Goal: Task Accomplishment & Management: Manage account settings

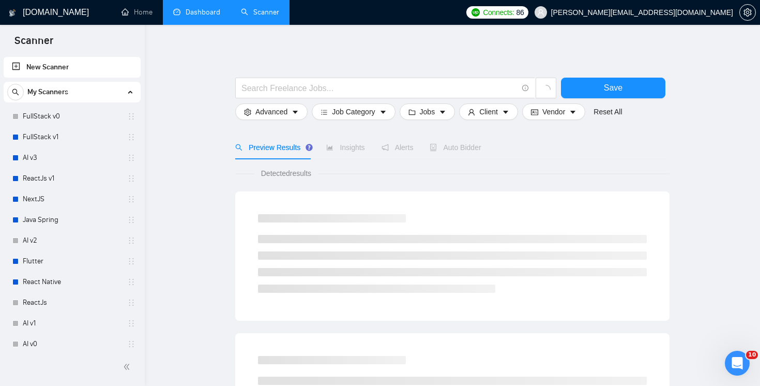
click at [189, 16] on link "Dashboard" at bounding box center [196, 12] width 47 height 9
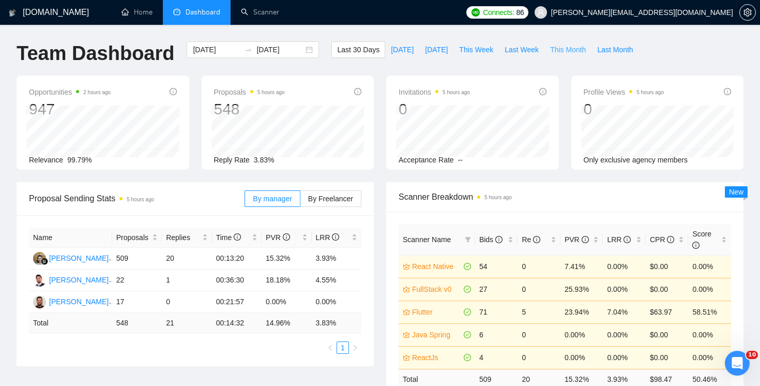
click at [564, 52] on span "This Month" at bounding box center [568, 49] width 36 height 11
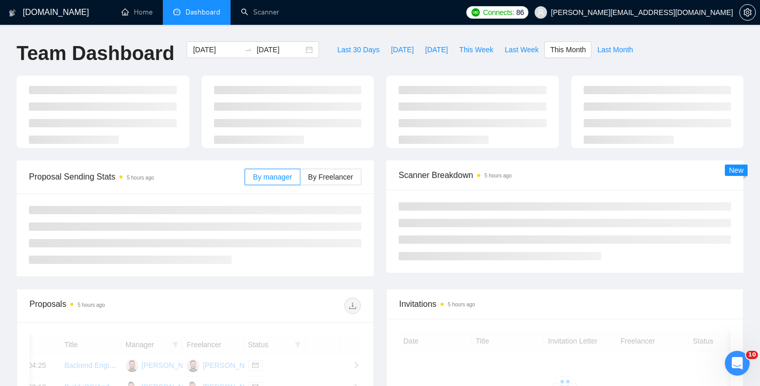
type input "2025-10-01"
type input "2025-10-31"
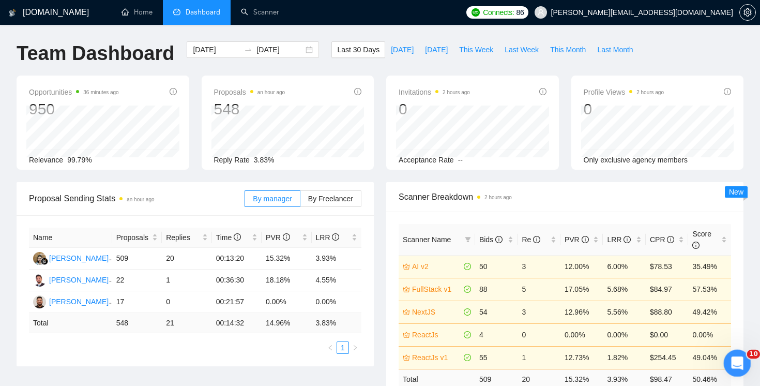
click at [736, 358] on icon "Open Intercom Messenger" at bounding box center [735, 361] width 7 height 8
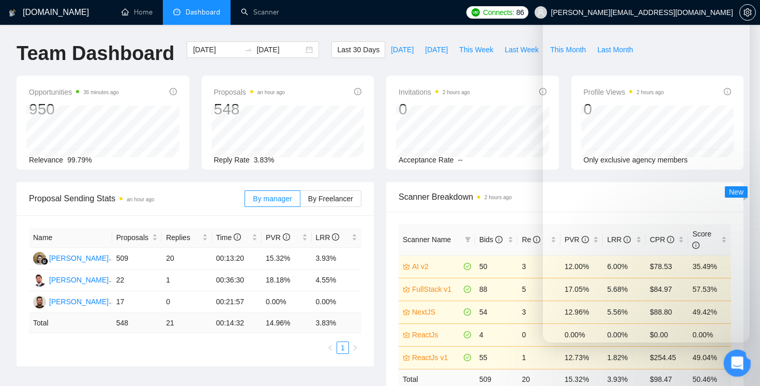
click at [736, 358] on icon "Open Intercom Messenger" at bounding box center [735, 361] width 7 height 8
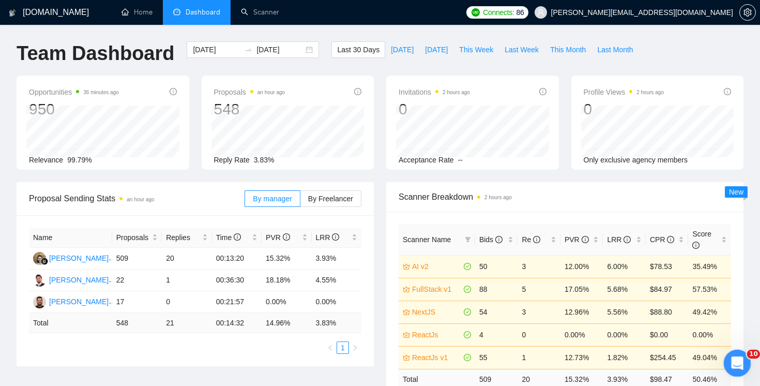
click at [736, 357] on icon "Open Intercom Messenger" at bounding box center [735, 361] width 7 height 8
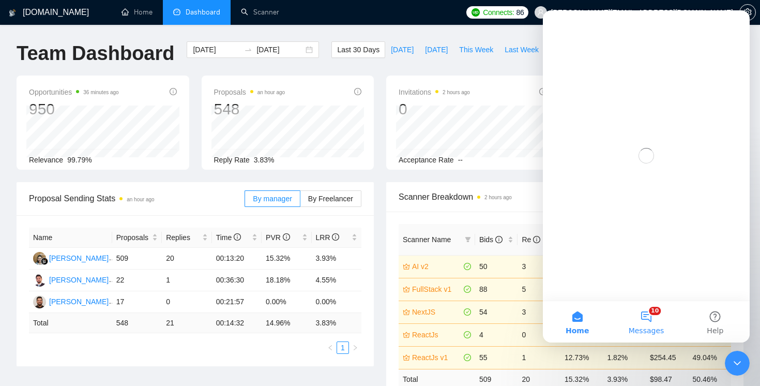
click at [644, 319] on button "10 Messages" at bounding box center [646, 321] width 69 height 41
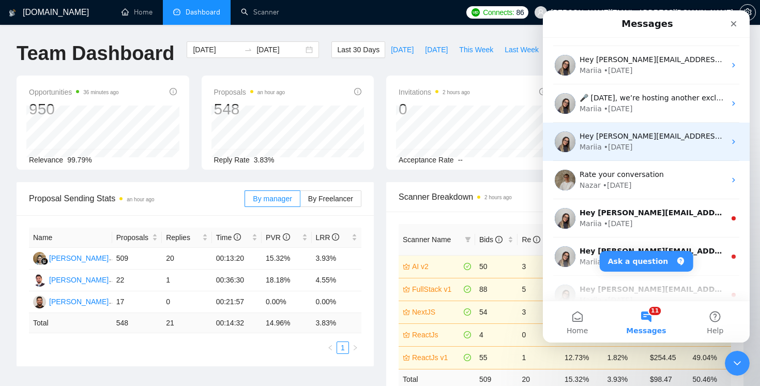
scroll to position [234, 0]
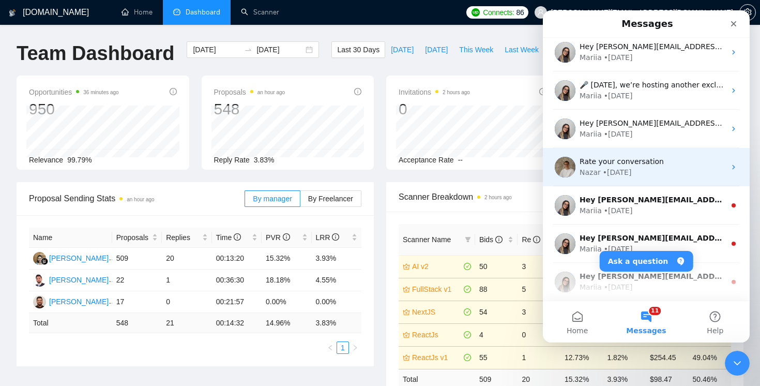
click at [606, 158] on span "Rate your conversation" at bounding box center [622, 161] width 84 height 8
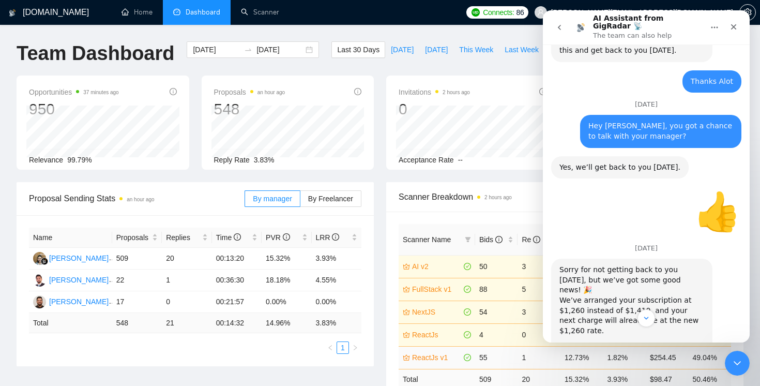
scroll to position [1473, 0]
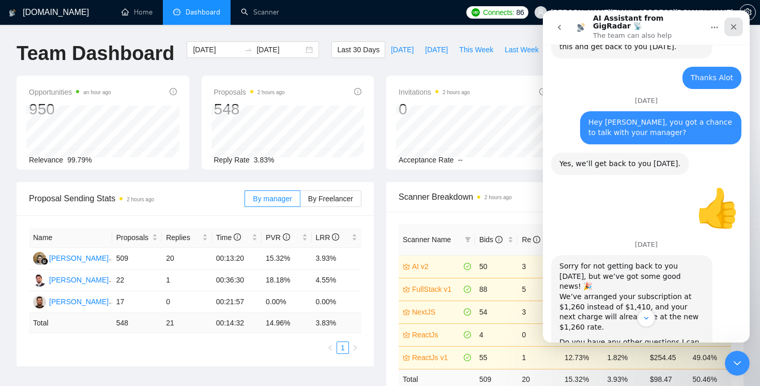
click at [730, 27] on icon "Close" at bounding box center [734, 27] width 8 height 8
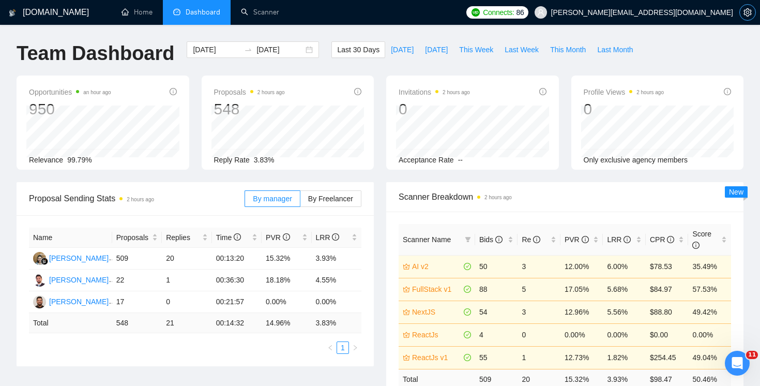
click at [747, 13] on icon "setting" at bounding box center [748, 12] width 8 height 8
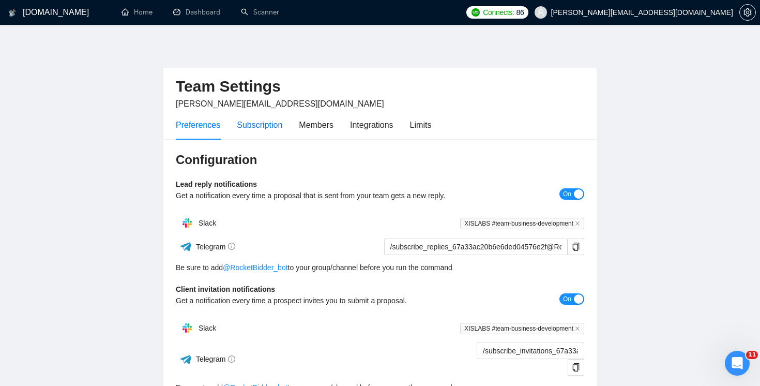
click at [265, 124] on div "Subscription" at bounding box center [260, 124] width 46 height 13
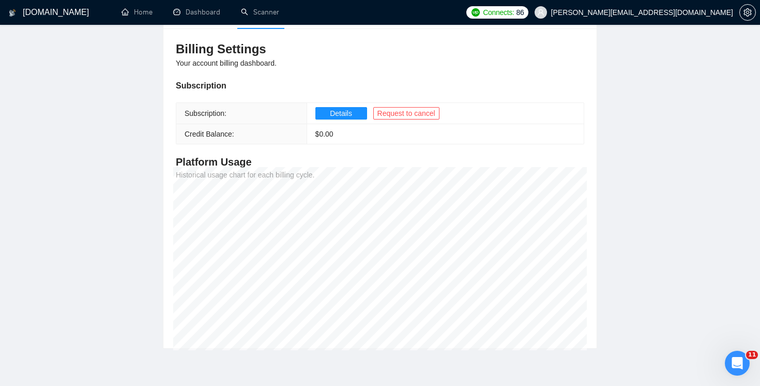
scroll to position [106, 0]
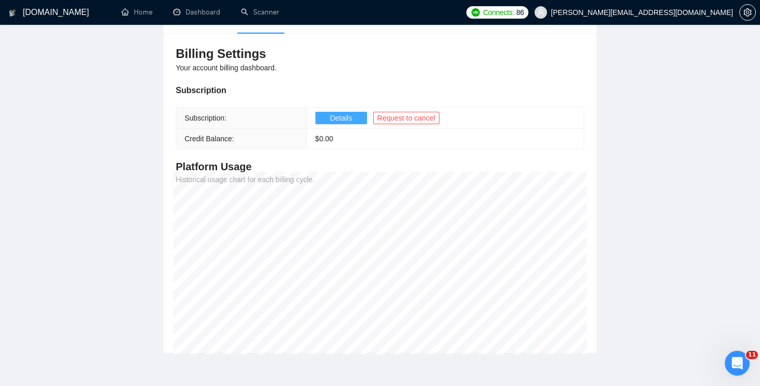
click at [336, 114] on span "Details" at bounding box center [341, 117] width 22 height 11
